Goal: Task Accomplishment & Management: Use online tool/utility

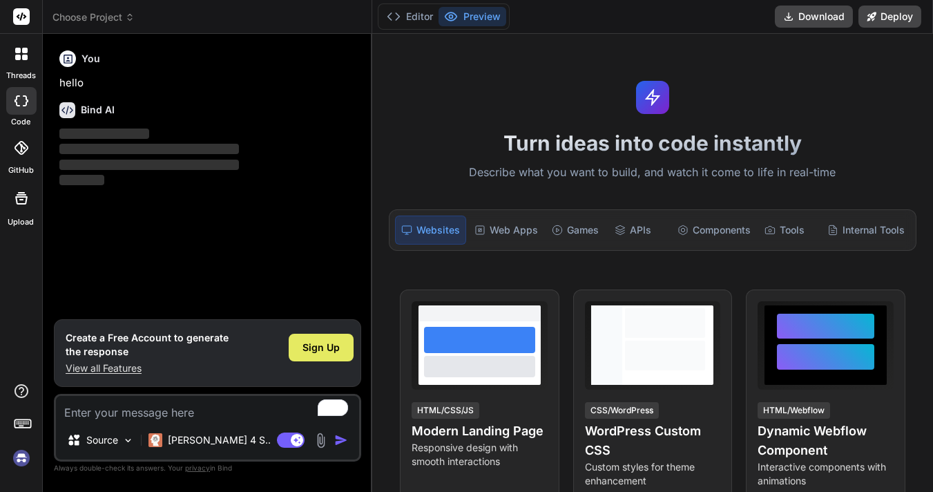
click at [338, 339] on div "Sign Up" at bounding box center [321, 347] width 65 height 28
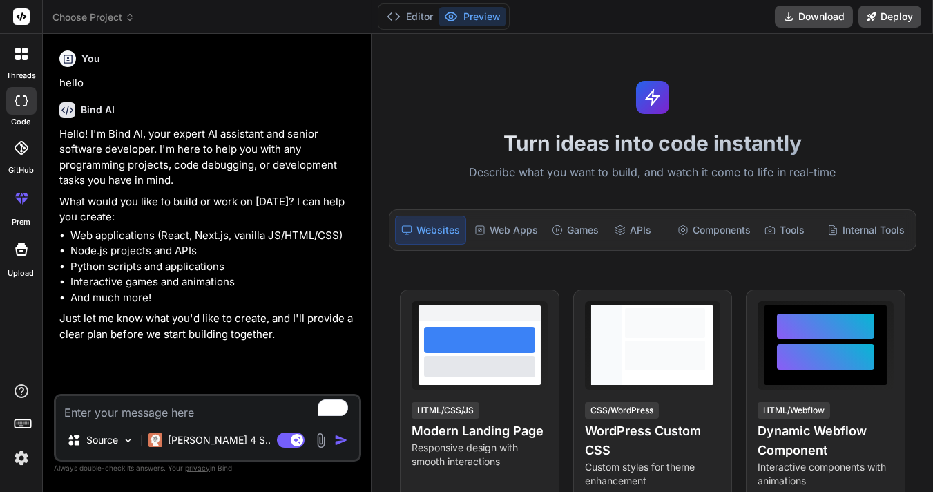
type textarea "x"
click at [142, 417] on textarea "To enrich screen reader interactions, please activate Accessibility in Grammarl…" at bounding box center [207, 408] width 303 height 25
paste textarea "LLM + RAG + real-time data pipelines + deployment"
type textarea "LLM + RAG + real-time data pipelines + deployment"
type textarea "x"
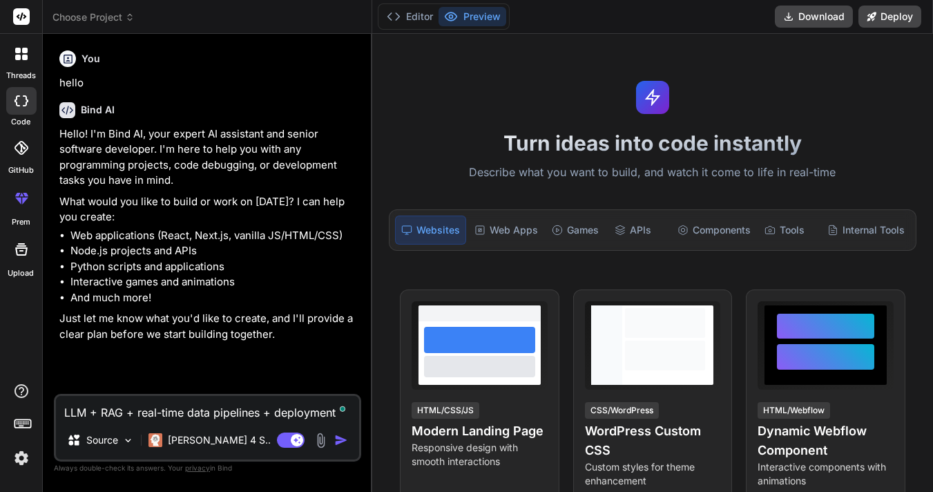
type textarea "LLM + RAG + real-time data pipelines + deploymen"
type textarea "x"
type textarea "LLM + RAG + real-time data pipelines + deployme"
type textarea "x"
type textarea "LLM + RAG + real-time data pipelines + deploym"
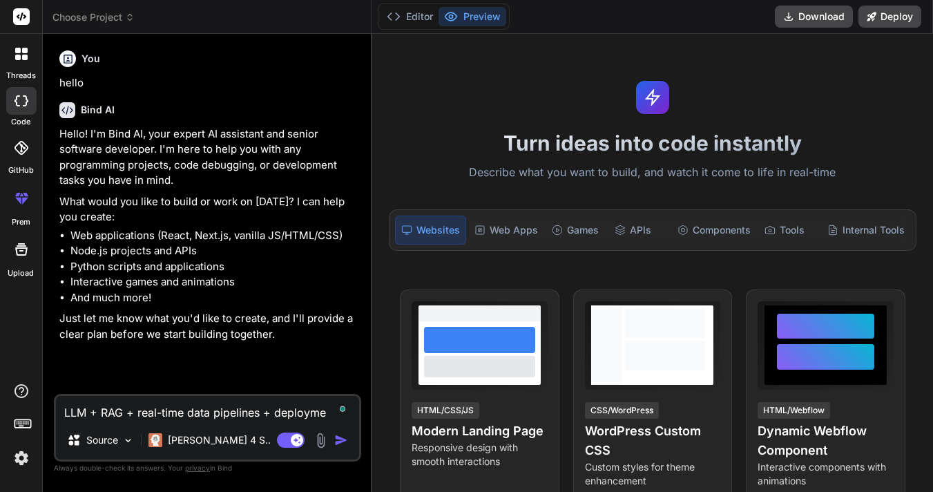
type textarea "x"
type textarea "LLM + RAG + real-time data pipelines + deploy"
type textarea "x"
type textarea "LLM + RAG + real-time data pipelines + deplo"
type textarea "x"
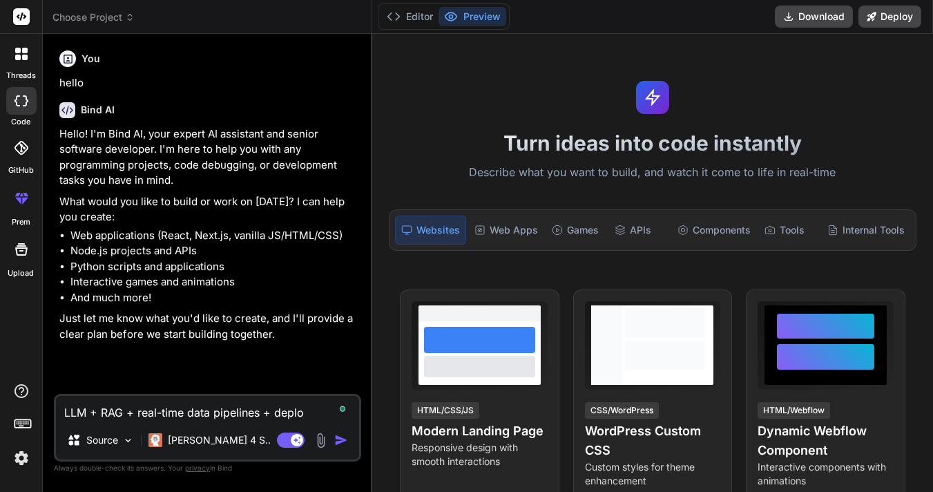
type textarea "LLM + RAG + real-time data pipelines + depl"
type textarea "x"
type textarea "LLM + RAG + real-time data pipelines + dep"
type textarea "x"
type textarea "LLM + RAG + real-time data pipelines + de"
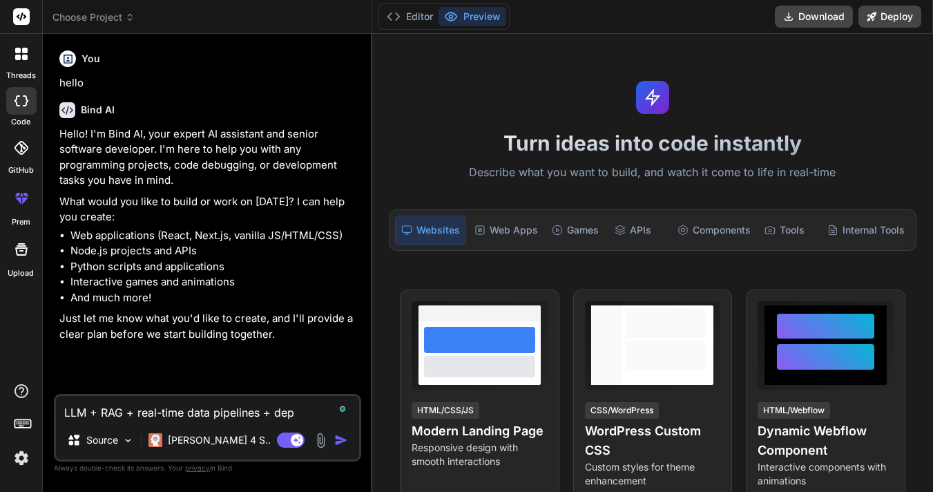
type textarea "x"
type textarea "LLM + RAG + real-time data pipelines + d"
type textarea "x"
type textarea "LLM + RAG + real-time data pipelines +"
type textarea "x"
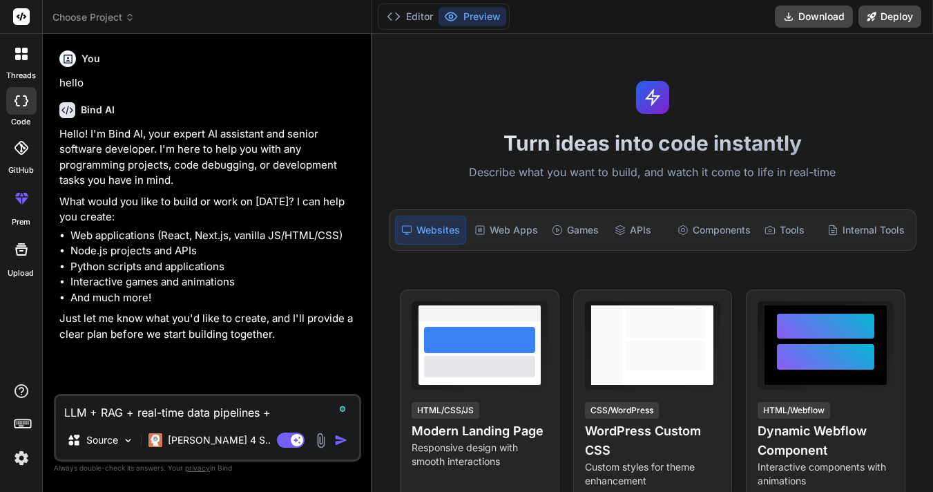
type textarea "LLM + RAG + real-time data pipelines +"
type textarea "x"
type textarea "LLM + RAG + real-time data pipelines"
type textarea "x"
type textarea "LLM + RAG + real-time data pipelines"
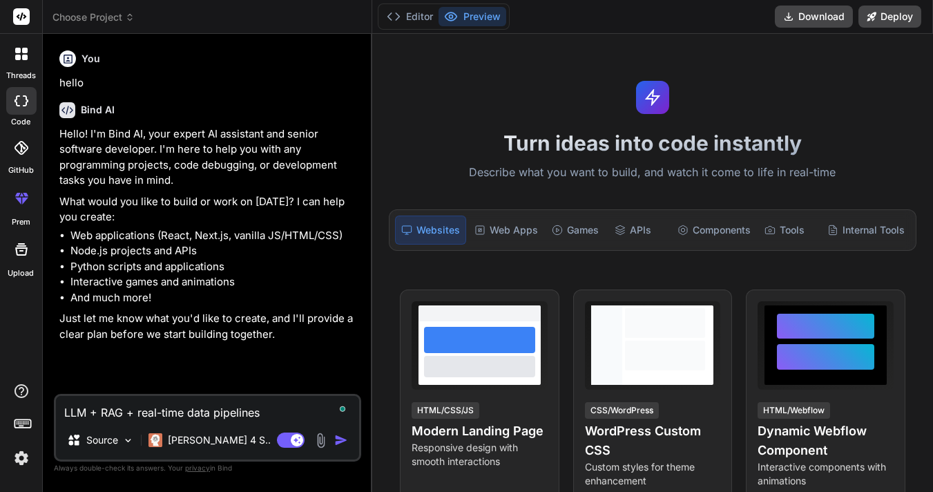
type textarea "x"
type textarea "LLM + RAG + real-time data pipelin"
type textarea "x"
type textarea "LLM + RAG + real-time data pipeli"
type textarea "x"
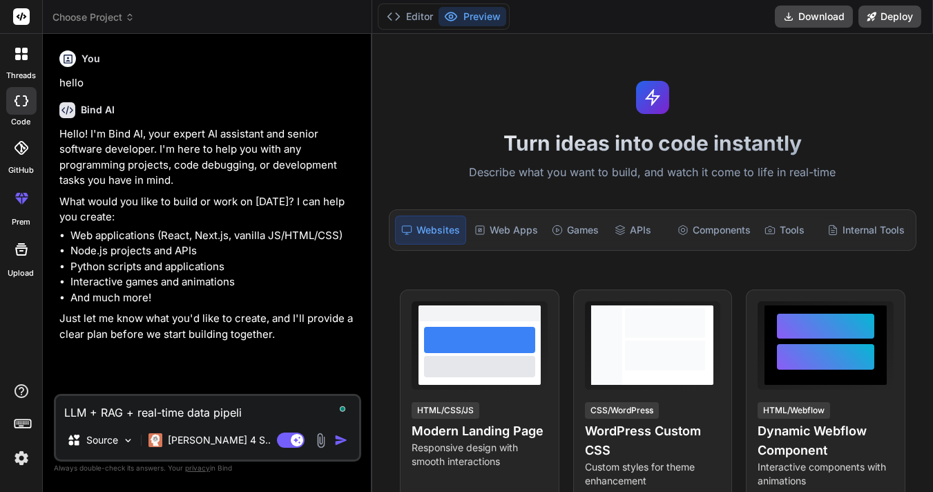
type textarea "LLM + RAG + real-time data pipel"
type textarea "x"
type textarea "LLM + RAG + real-time data pipe"
type textarea "x"
type textarea "LLM + RAG + real-time data pip"
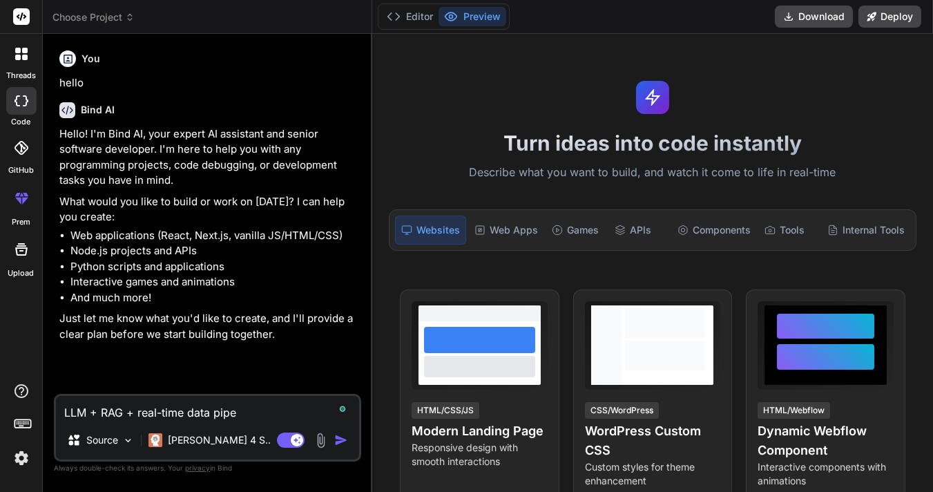
type textarea "x"
type textarea "LLM + RAG + real-time data pi"
type textarea "x"
type textarea "LLM + RAG + real-time data p"
type textarea "x"
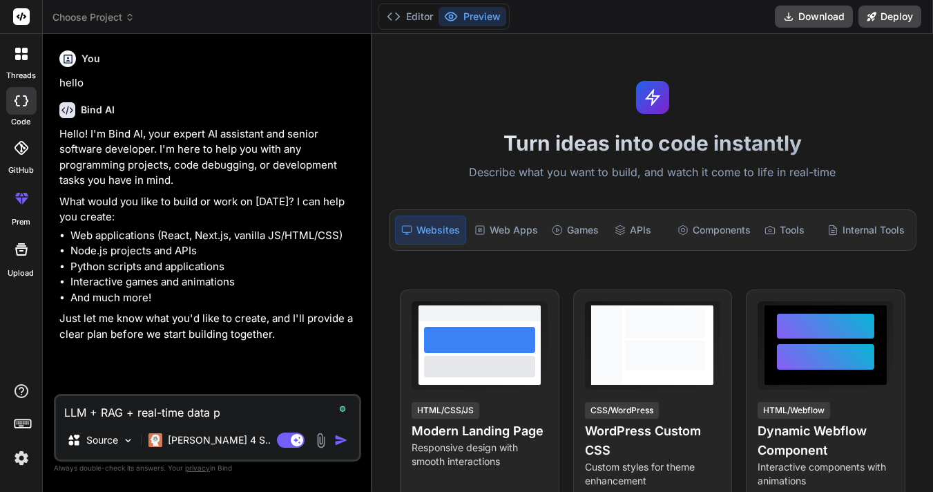
type textarea "LLM + RAG + real-time data"
type textarea "x"
type textarea "LLM + RAG + real-time data"
type textarea "x"
type textarea "LLM + RAG + real-time dat"
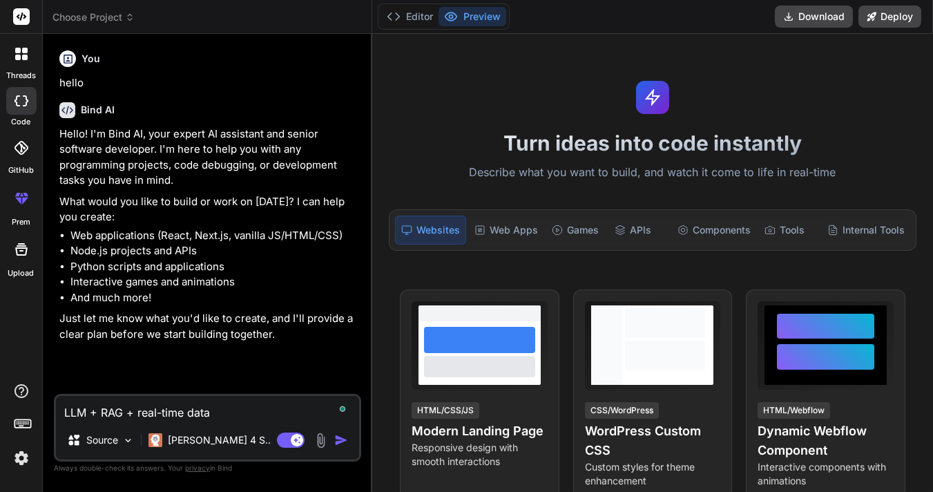
type textarea "x"
type textarea "LLM + RAG + real-time da"
type textarea "x"
type textarea "LLM + RAG + real-time d"
type textarea "x"
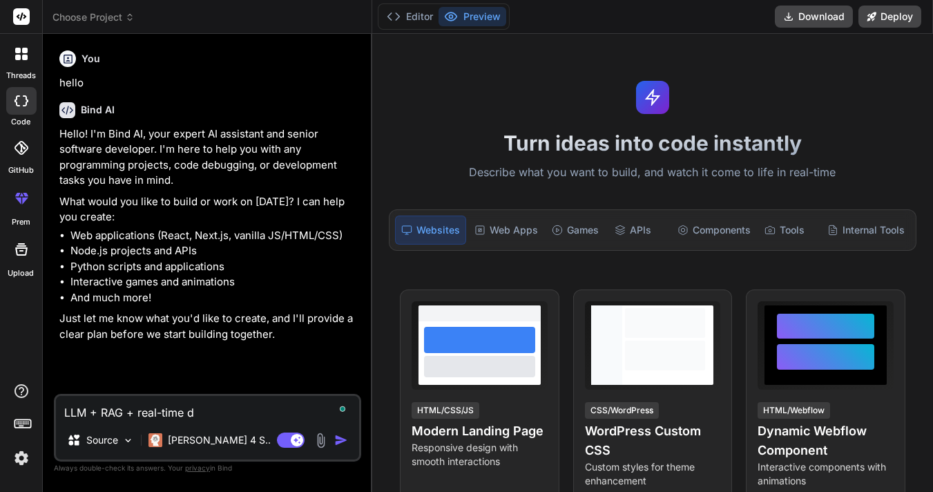
type textarea "LLM + RAG + real-time"
type textarea "x"
type textarea "LLM + RAG + real-time"
type textarea "x"
type textarea "LLM + RAG + real-tim"
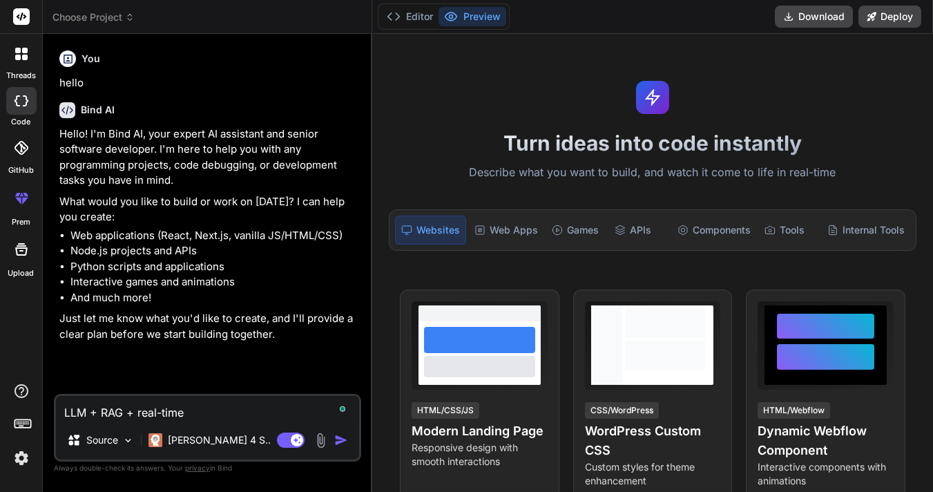
type textarea "x"
type textarea "LLM + RAG + real-ti"
type textarea "x"
type textarea "LLM + RAG + real-t"
type textarea "x"
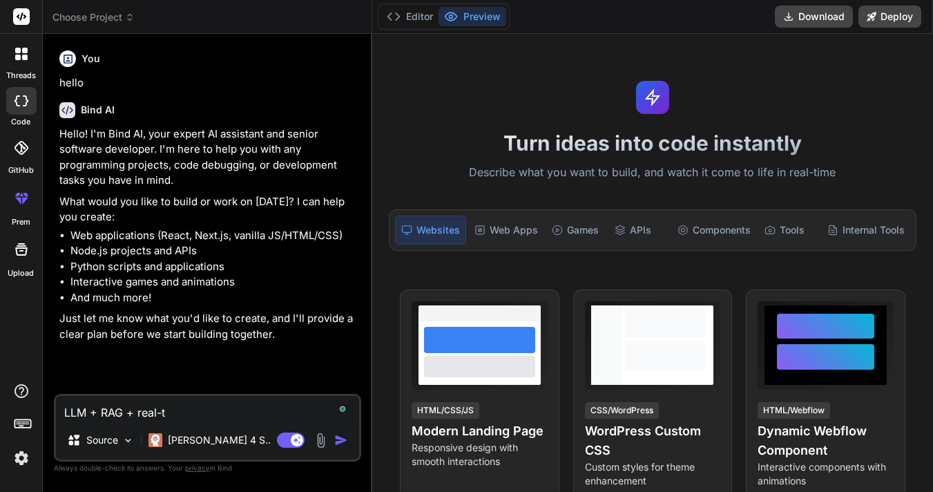
type textarea "LLM + RAG + real-"
type textarea "x"
type textarea "LLM + RAG + real"
type textarea "x"
type textarea "LLM + RAG + rea"
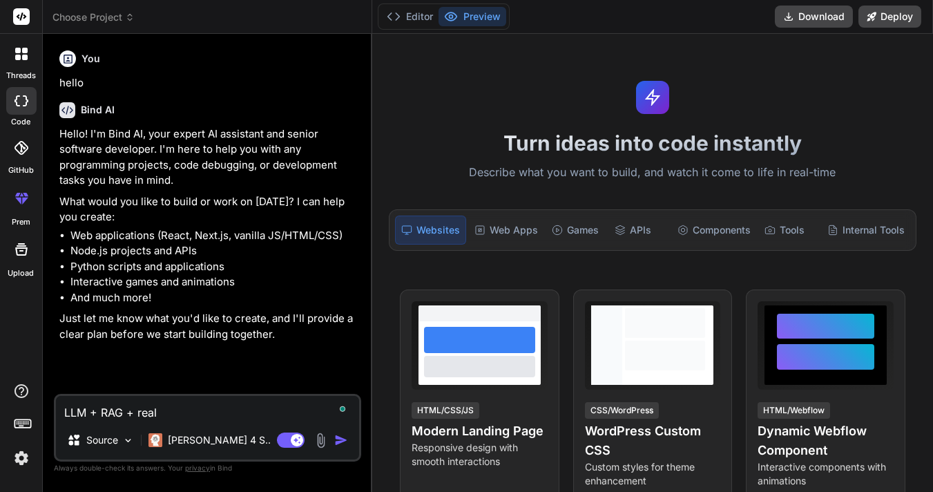
type textarea "x"
type textarea "LLM + RAG + re"
type textarea "x"
type textarea "LLM + RAG + r"
type textarea "x"
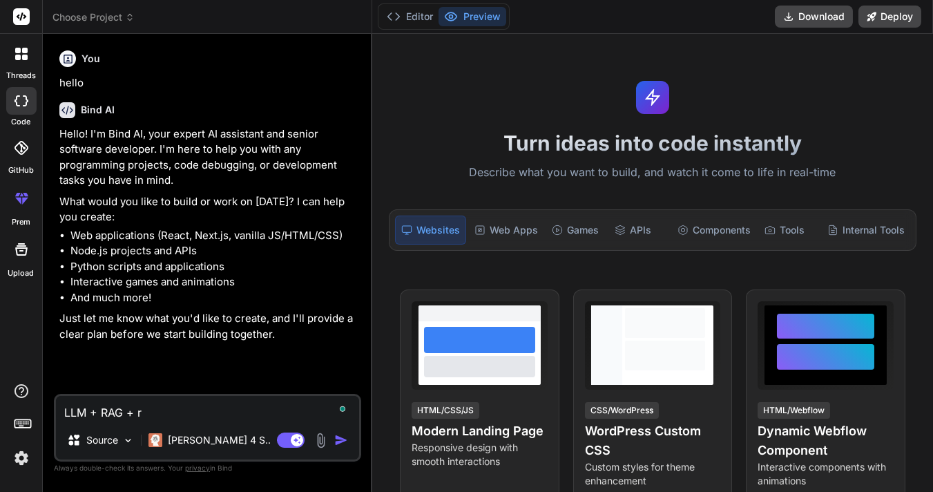
type textarea "LLM + RAG +"
type textarea "x"
type textarea "LLM + RAG +"
type textarea "x"
type textarea "LLM + RAG"
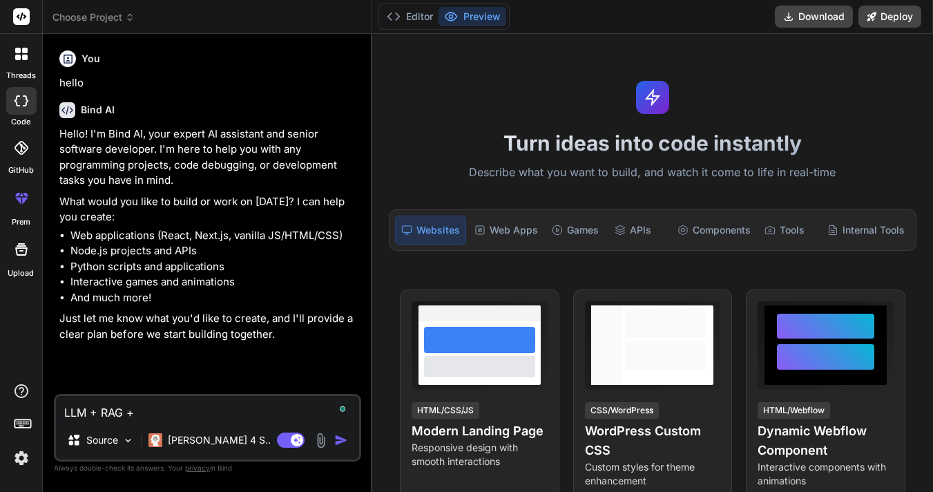
type textarea "x"
type textarea "LLM + RAG"
type textarea "x"
type textarea "LLM + RA"
type textarea "x"
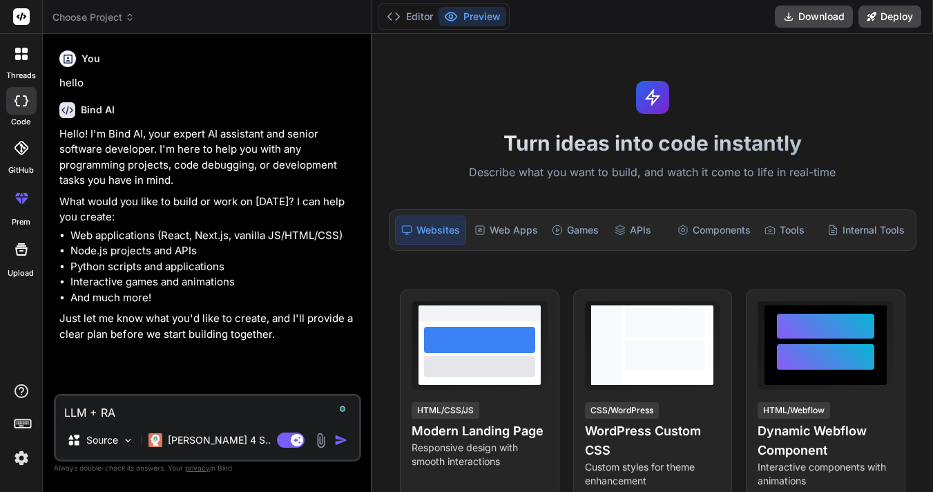
type textarea "LLM + R"
type textarea "x"
type textarea "LLM +"
type textarea "x"
type textarea "LLM +"
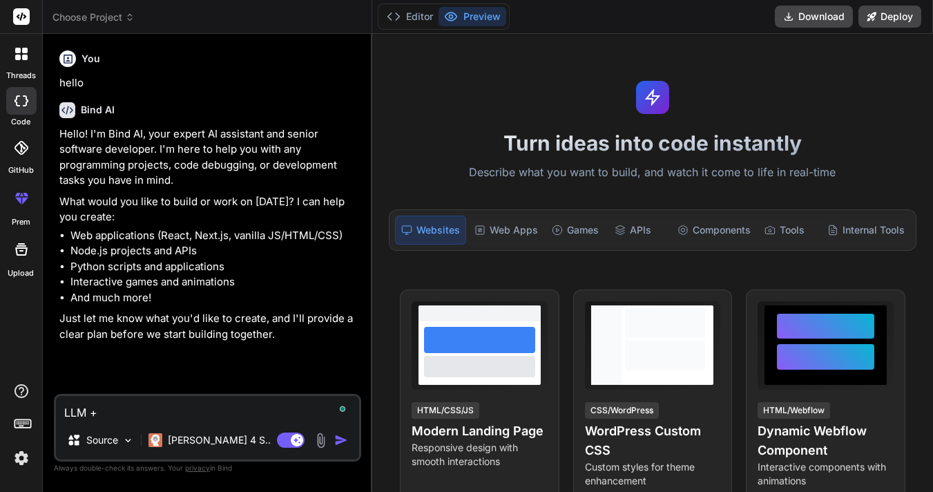
type textarea "x"
type textarea "LLM"
type textarea "x"
type textarea "LLM"
type textarea "x"
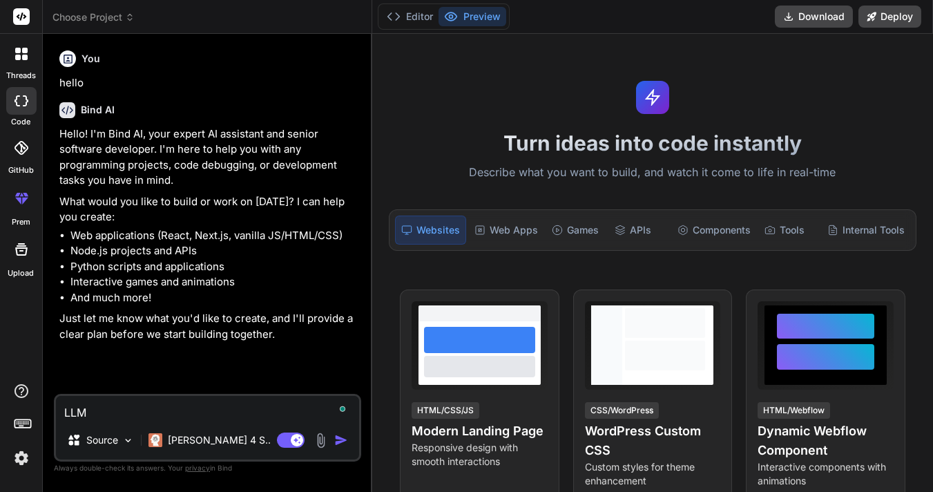
type textarea "LL"
type textarea "x"
type textarea "L"
type textarea "x"
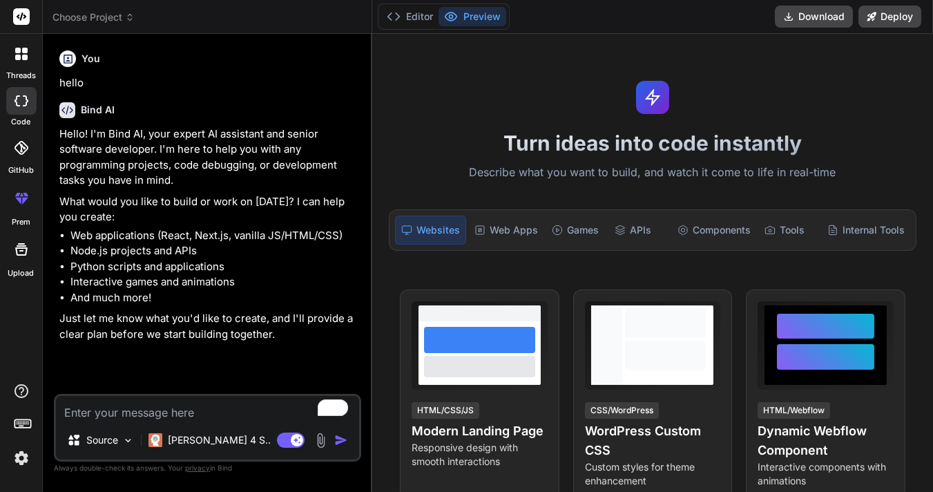
paste textarea "Build an AI-Powered RAG Agent that can fetch real-time data (APIs/news), store …"
type textarea "Build an AI-Powered RAG Agent that can fetch real-time data (APIs/news), store …"
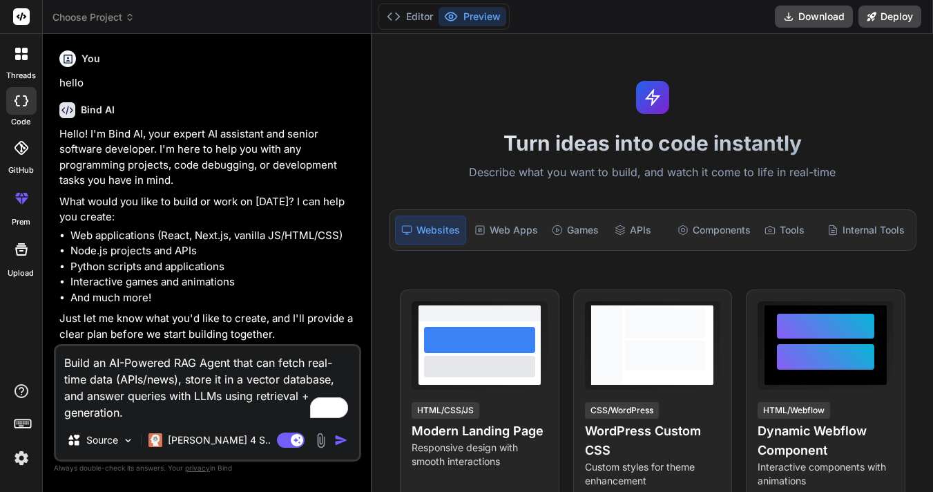
type textarea "x"
type textarea "Build an AI-Powered RAG Agent that can fetch real-time data (APIs/news), store …"
click at [336, 440] on img "button" at bounding box center [341, 440] width 14 height 14
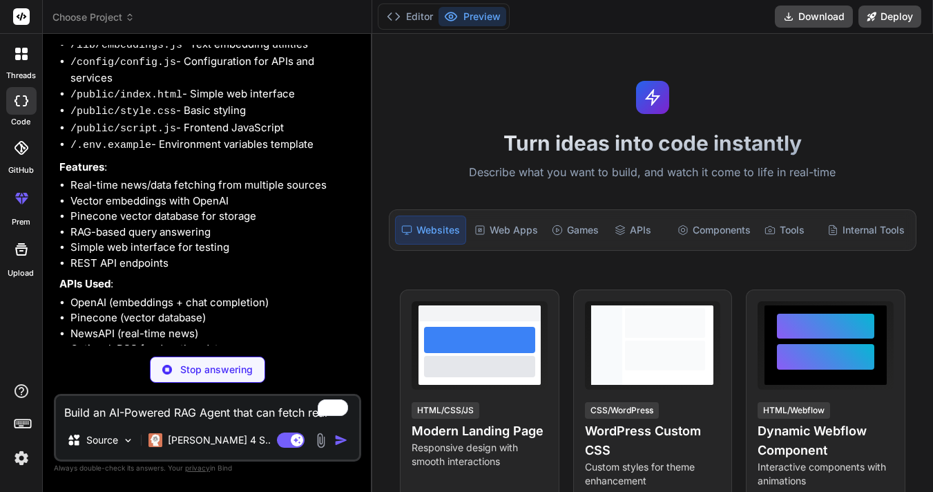
scroll to position [587, 0]
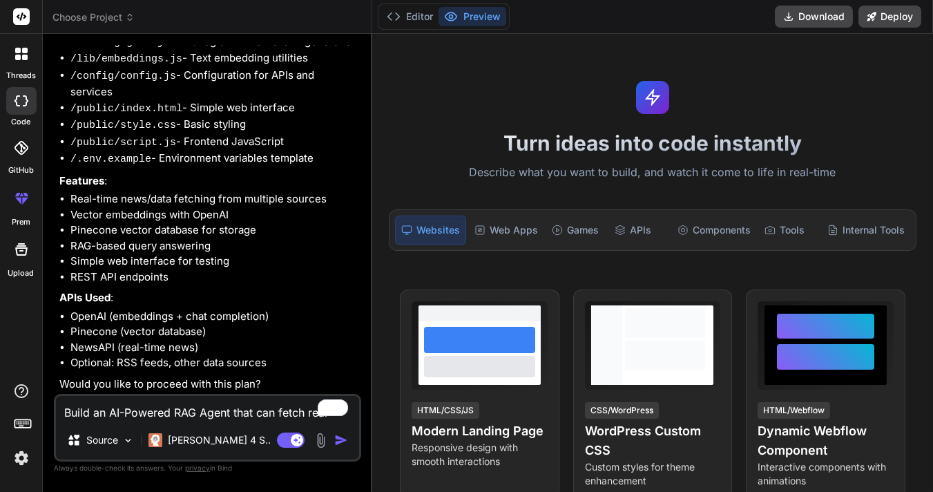
type textarea "x"
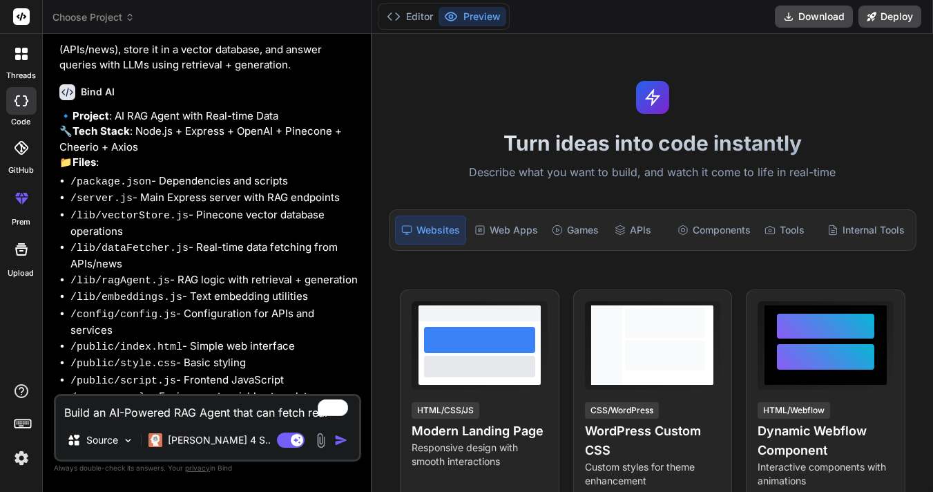
scroll to position [355, 0]
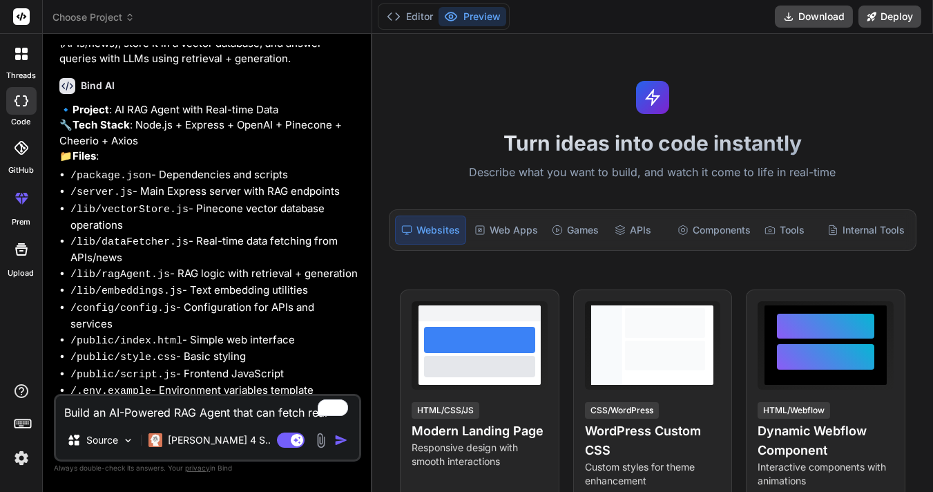
click at [131, 19] on icon at bounding box center [130, 20] width 4 height 2
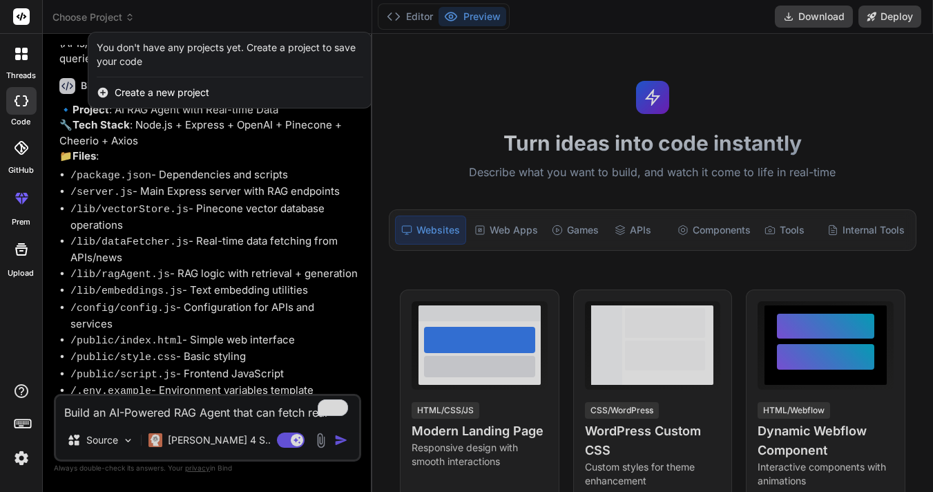
click at [131, 19] on div at bounding box center [466, 246] width 933 height 492
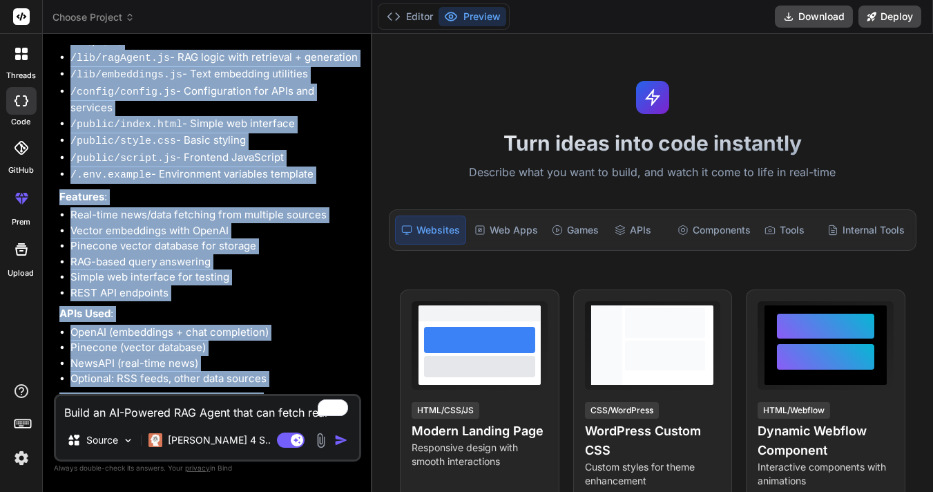
scroll to position [587, 0]
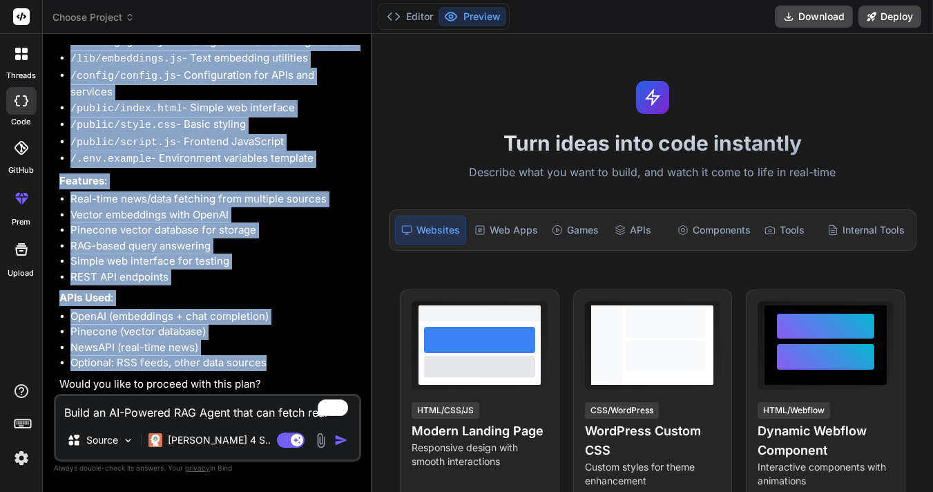
drag, startPoint x: 79, startPoint y: 148, endPoint x: 283, endPoint y: 368, distance: 300.0
click at [283, 368] on div "🔹 Project : AI RAG Agent with Real-time Data 🔧 Tech Stack : Node.js + Express +…" at bounding box center [208, 131] width 299 height 522
copy div "Project : AI RAG Agent with Real-time Data 🔧 Tech Stack : Node.js + Express + O…"
click at [299, 209] on li "Vector embeddings with OpenAI" at bounding box center [214, 215] width 288 height 16
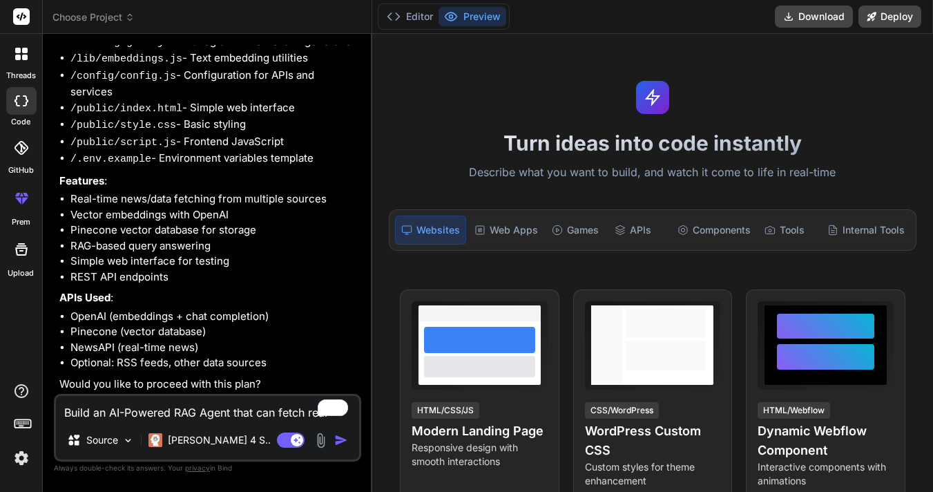
scroll to position [0, 0]
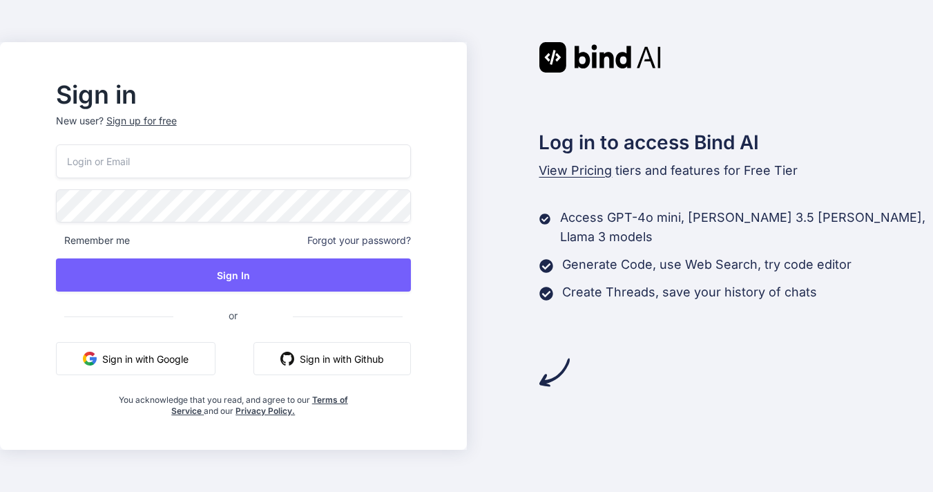
click at [211, 369] on button "Sign in with Google" at bounding box center [135, 358] width 159 height 33
